Goal: Information Seeking & Learning: Learn about a topic

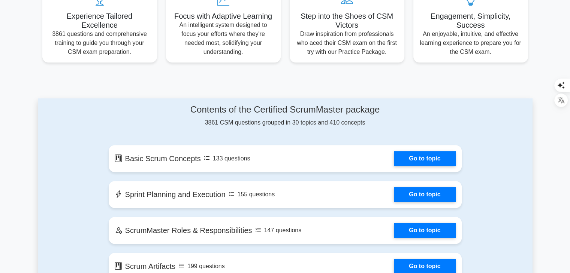
scroll to position [300, 0]
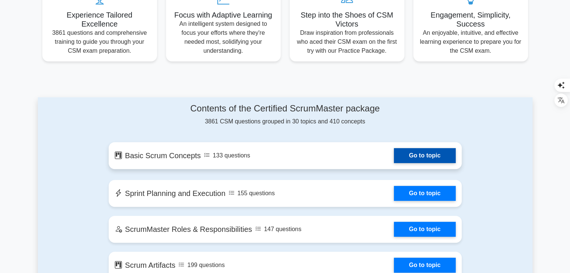
click at [409, 155] on link "Go to topic" at bounding box center [424, 155] width 61 height 15
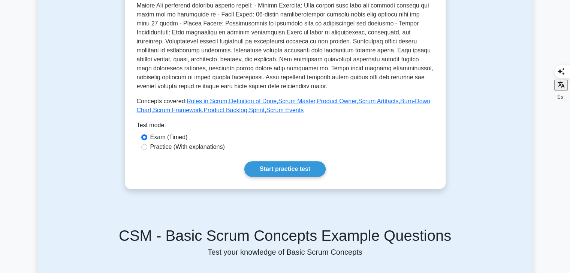
scroll to position [255, 0]
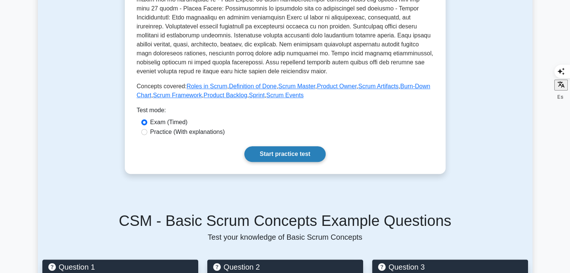
click at [292, 149] on link "Start practice test" at bounding box center [284, 154] width 81 height 16
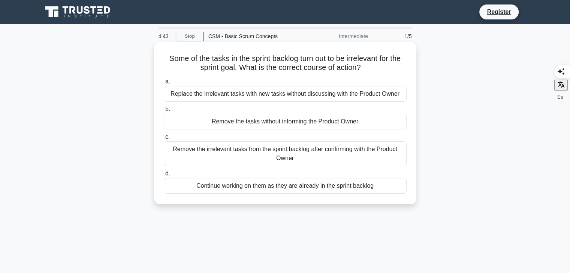
click at [228, 155] on div "Remove the irrelevant tasks from the sprint backlog after confirming with the P…" at bounding box center [285, 154] width 243 height 25
click at [164, 140] on input "c. Remove the irrelevant tasks from the sprint backlog after confirming with th…" at bounding box center [164, 137] width 0 height 5
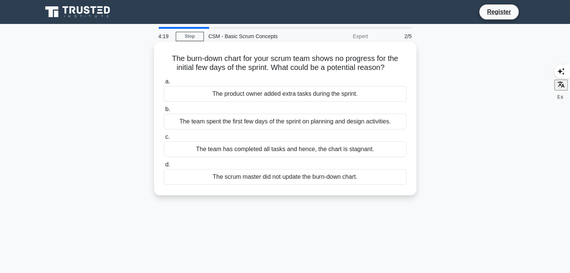
click at [292, 152] on div "The team has completed all tasks and hence, the chart is stagnant." at bounding box center [285, 150] width 243 height 16
click at [164, 140] on input "c. The team has completed all tasks and hence, the chart is stagnant." at bounding box center [164, 137] width 0 height 5
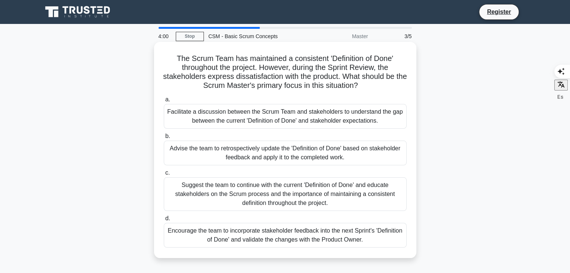
click at [233, 195] on div "Suggest the team to continue with the current 'Definition of Done' and educate …" at bounding box center [285, 194] width 243 height 34
click at [164, 176] on input "c. Suggest the team to continue with the current 'Definition of Done' and educa…" at bounding box center [164, 173] width 0 height 5
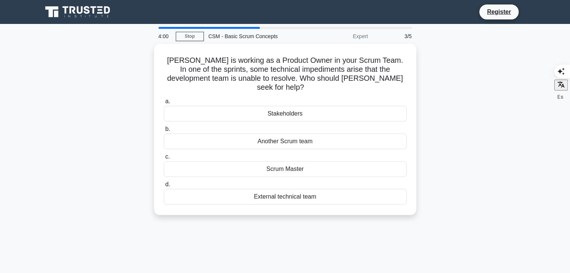
click at [233, 195] on div "a. Stakeholders b. Another Scrum team c. d." at bounding box center [285, 150] width 252 height 111
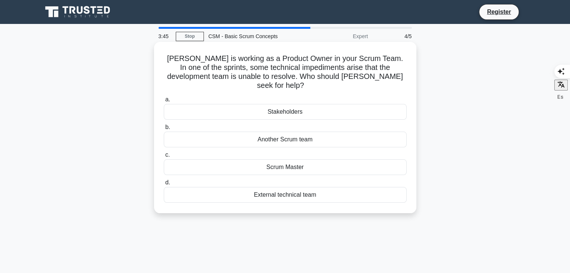
click at [306, 161] on div "Scrum Master" at bounding box center [285, 168] width 243 height 16
click at [164, 158] on input "c. Scrum Master" at bounding box center [164, 155] width 0 height 5
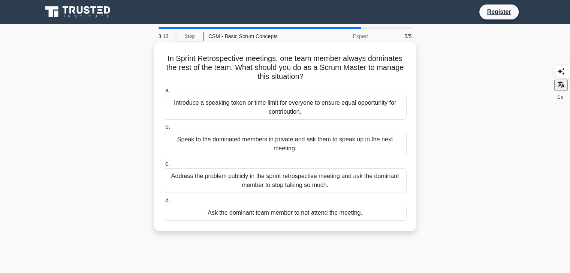
click at [291, 183] on div "Address the problem publicly in the sprint retrospective meeting and ask the do…" at bounding box center [285, 180] width 243 height 25
click at [164, 167] on input "c. Address the problem publicly in the sprint retrospective meeting and ask the…" at bounding box center [164, 164] width 0 height 5
